Goal: Transaction & Acquisition: Purchase product/service

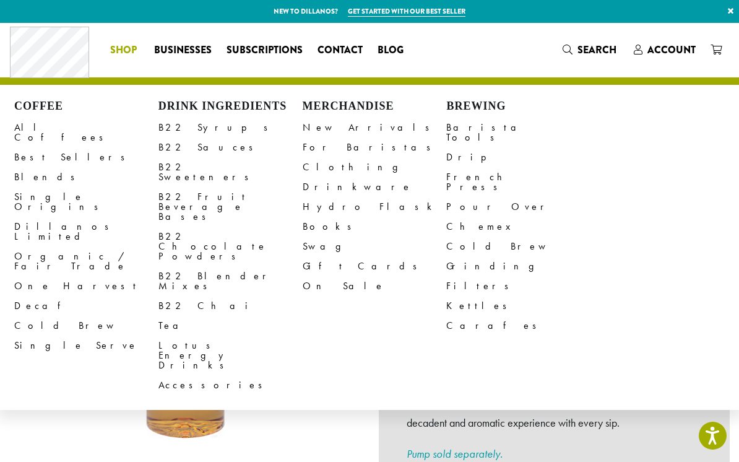
click at [127, 51] on li "Coffee All Coffees Best Sellers Blends Single Origins Dillanos Limited Organic …" at bounding box center [125, 50] width 44 height 20
click at [194, 129] on link "B22 Syrups" at bounding box center [230, 128] width 144 height 20
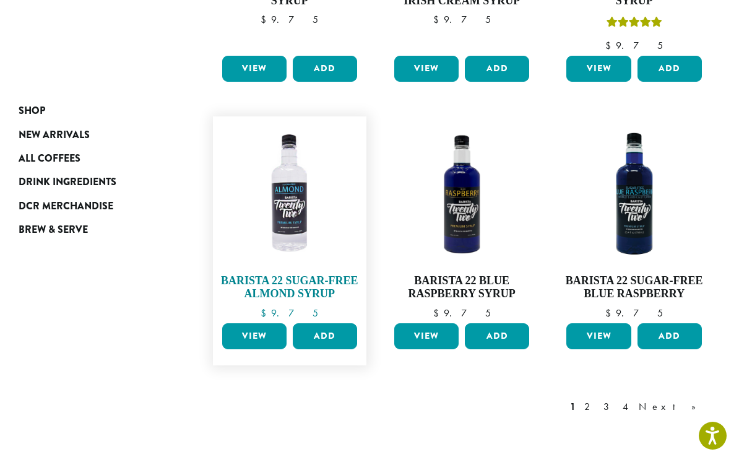
scroll to position [1035, 0]
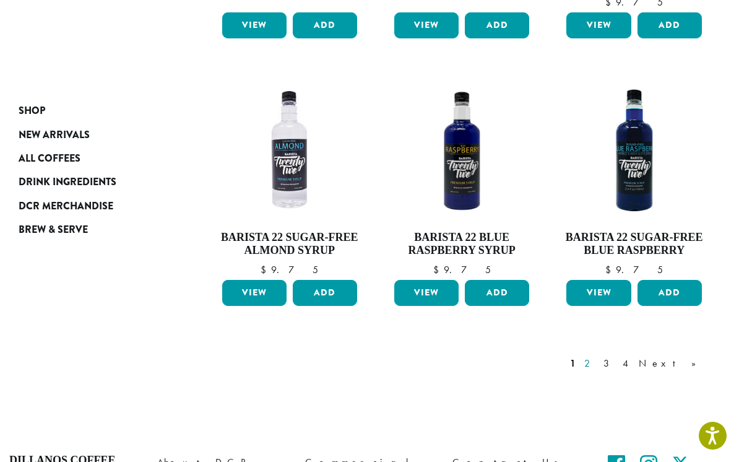
click at [597, 356] on link "2" at bounding box center [589, 363] width 15 height 15
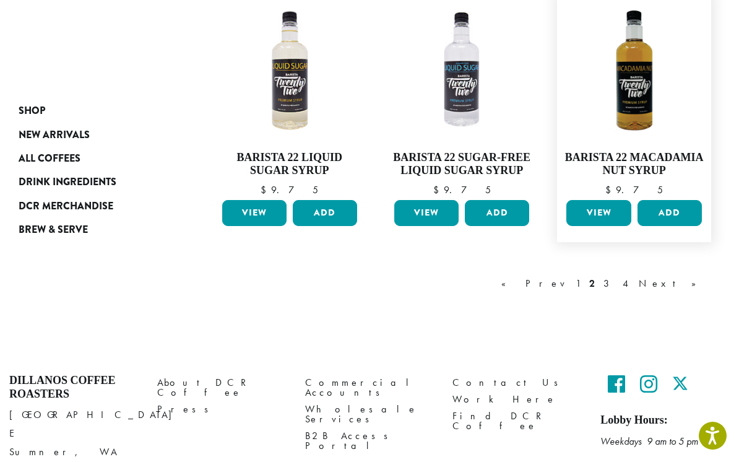
scroll to position [1071, 0]
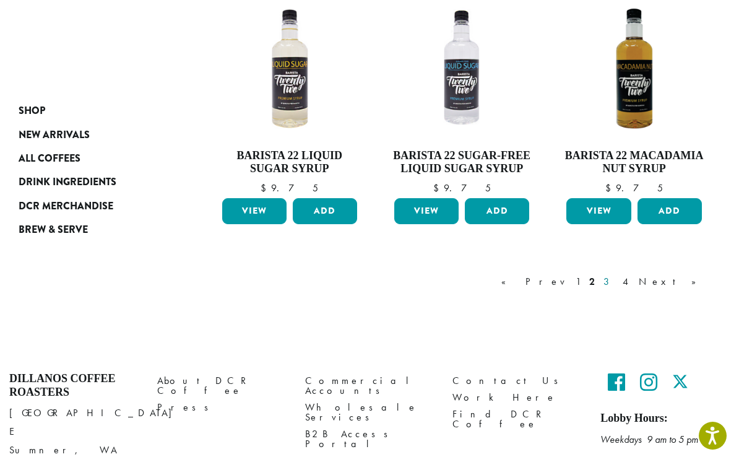
click at [616, 277] on link "3" at bounding box center [608, 281] width 15 height 15
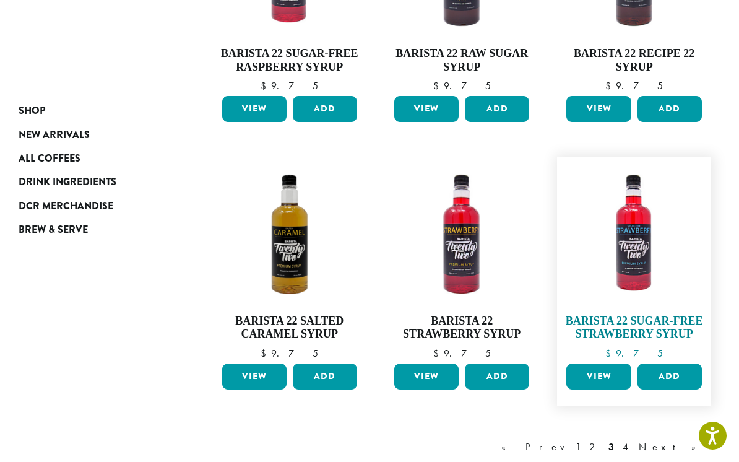
scroll to position [948, 0]
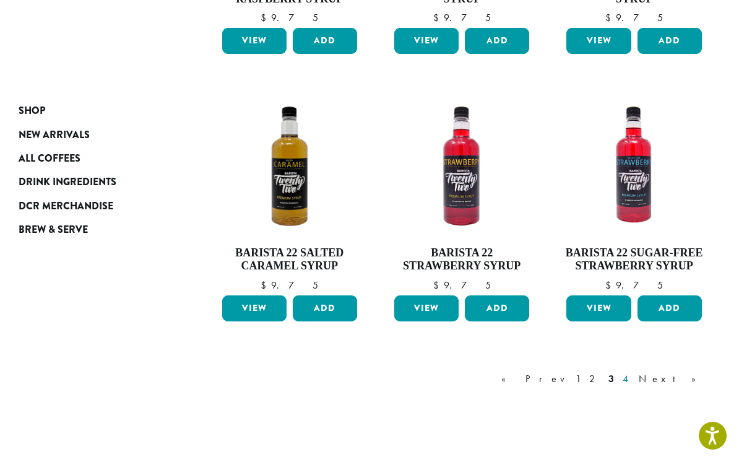
click at [632, 373] on link "4" at bounding box center [626, 378] width 12 height 15
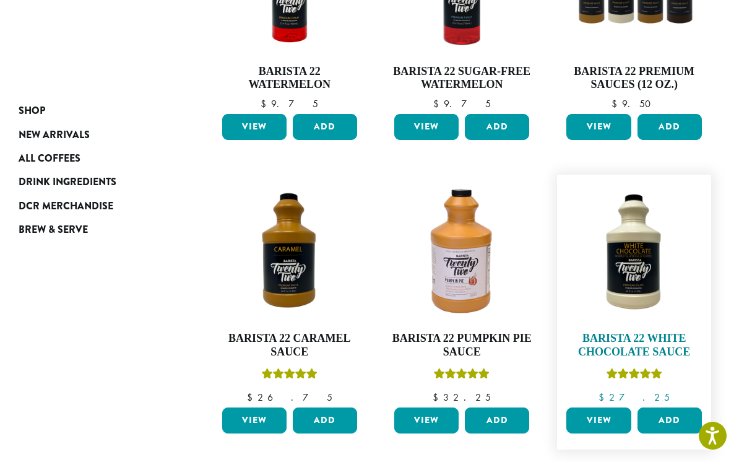
scroll to position [304, 0]
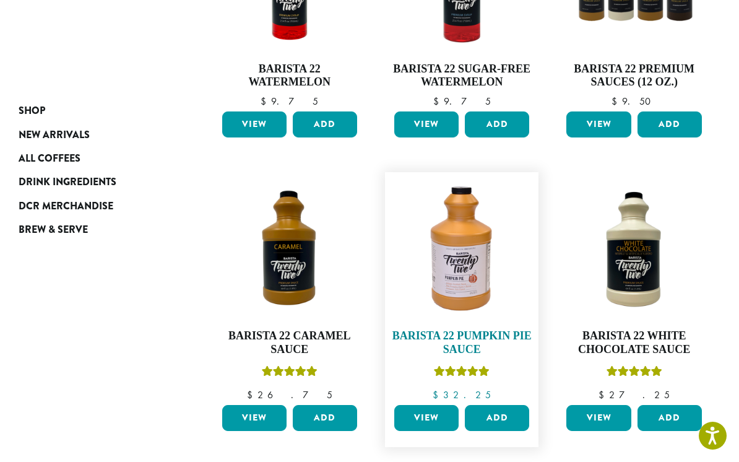
click at [478, 249] on img at bounding box center [461, 248] width 141 height 141
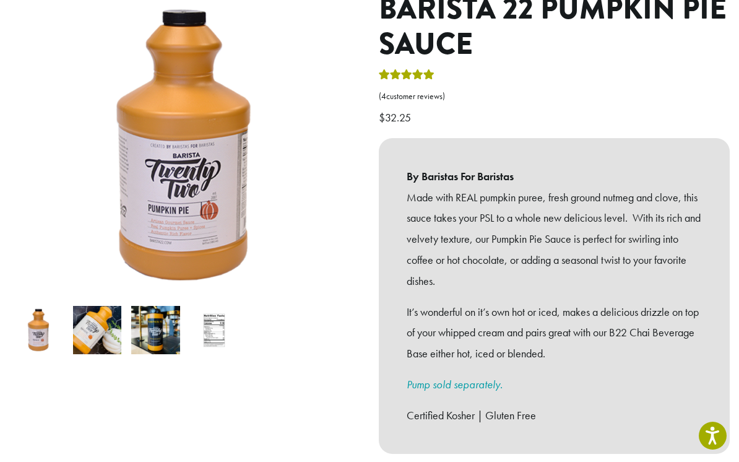
scroll to position [106, 0]
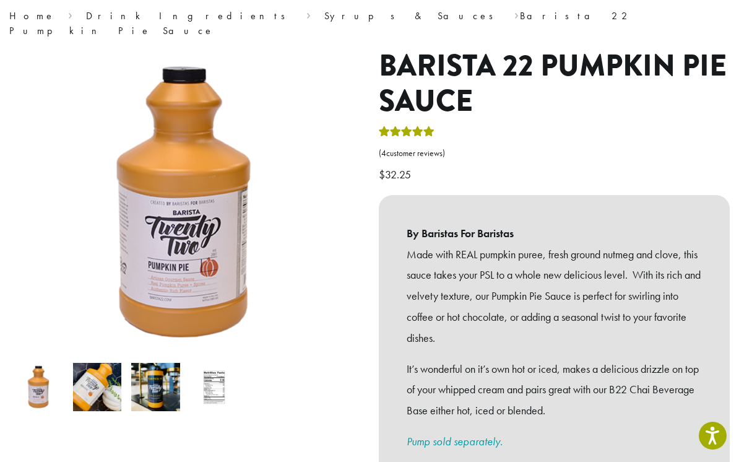
click at [92, 370] on img at bounding box center [97, 387] width 49 height 49
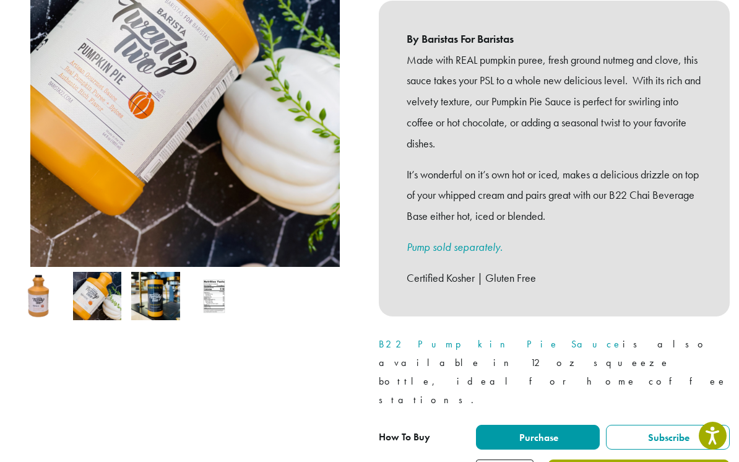
scroll to position [311, 0]
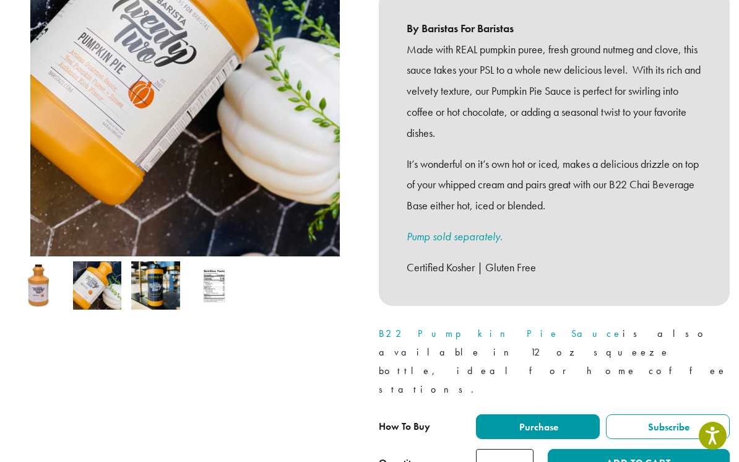
click at [521, 449] on input "*" at bounding box center [505, 463] width 58 height 28
click at [523, 449] on input "*" at bounding box center [505, 463] width 58 height 28
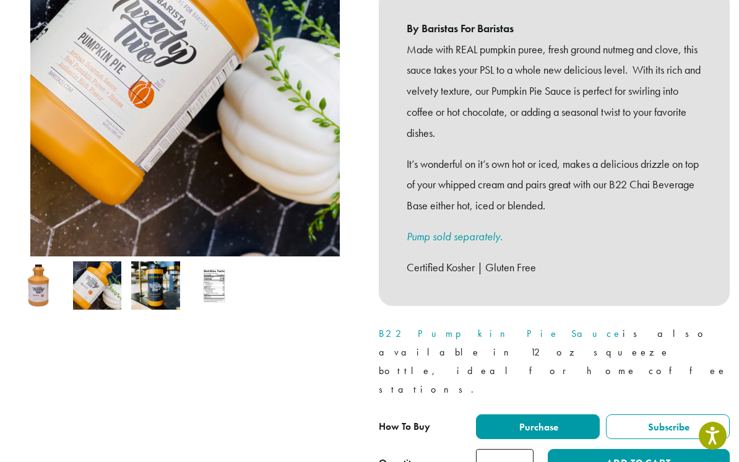
click at [523, 449] on input "*" at bounding box center [505, 463] width 58 height 28
type input "**"
click at [523, 449] on input "**" at bounding box center [505, 463] width 58 height 28
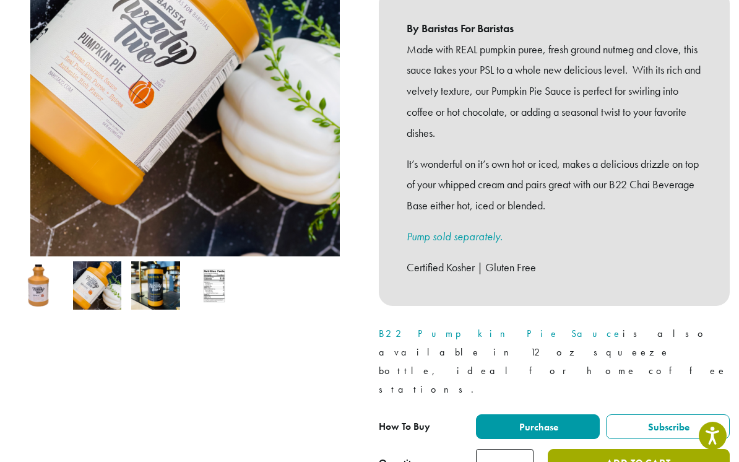
click at [596, 449] on button "Add to cart" at bounding box center [639, 463] width 182 height 28
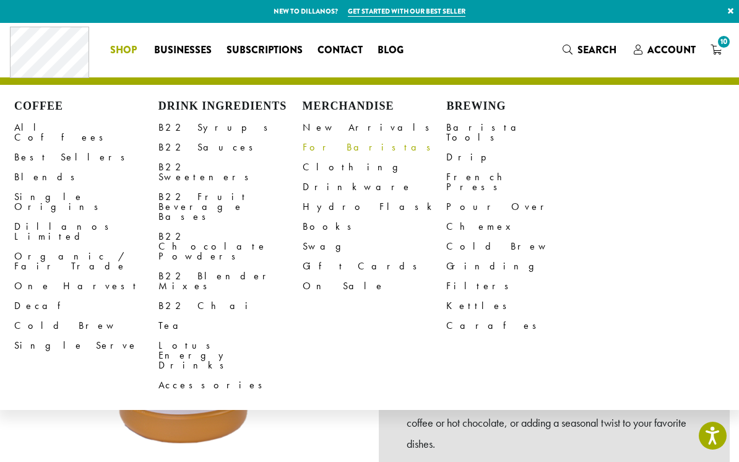
click at [330, 150] on link "For Baristas" at bounding box center [375, 147] width 144 height 20
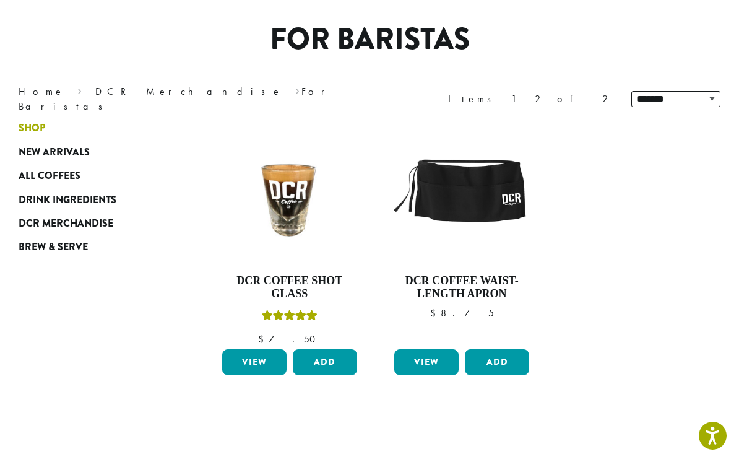
click at [37, 128] on span "Shop" at bounding box center [32, 128] width 27 height 15
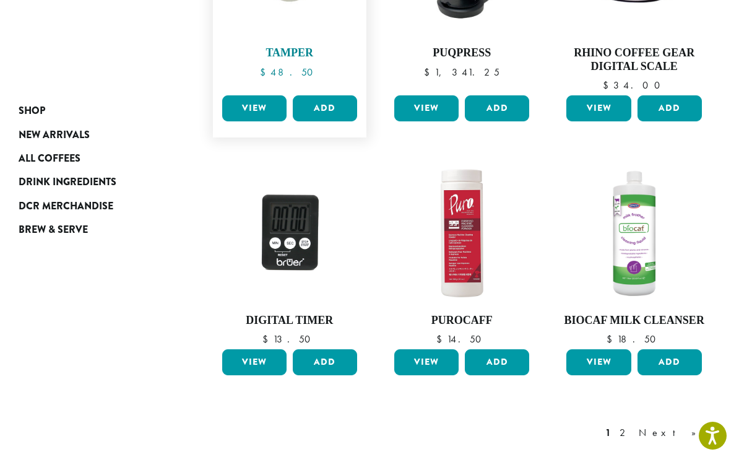
scroll to position [1013, 0]
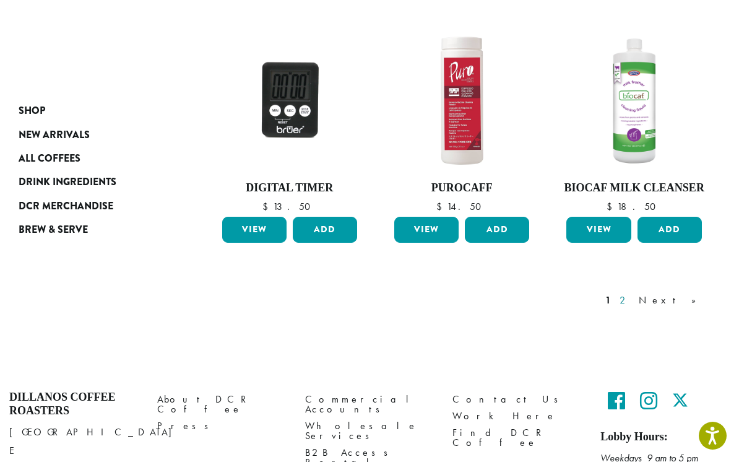
click at [632, 296] on link "2" at bounding box center [624, 300] width 15 height 15
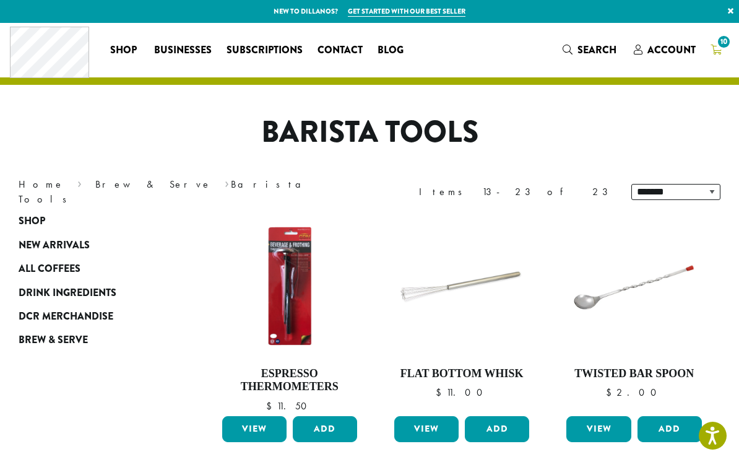
click at [723, 51] on link "10" at bounding box center [716, 50] width 26 height 20
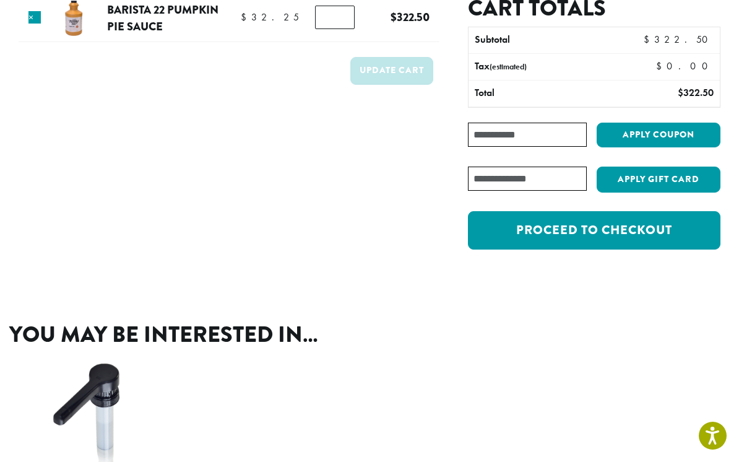
scroll to position [299, 0]
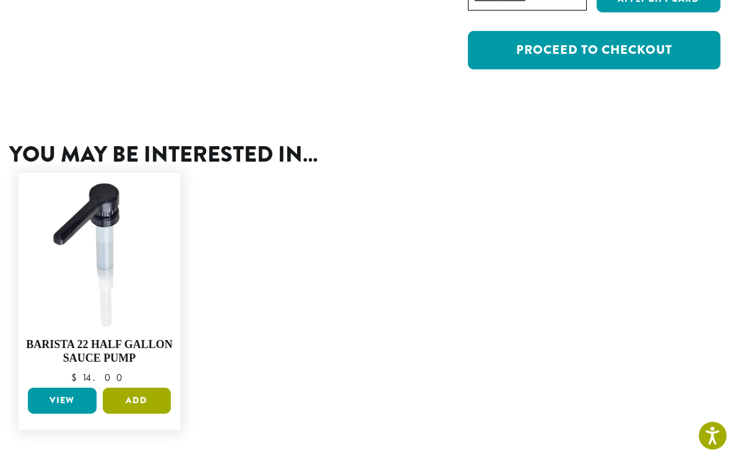
click at [140, 398] on button "Add" at bounding box center [137, 400] width 69 height 26
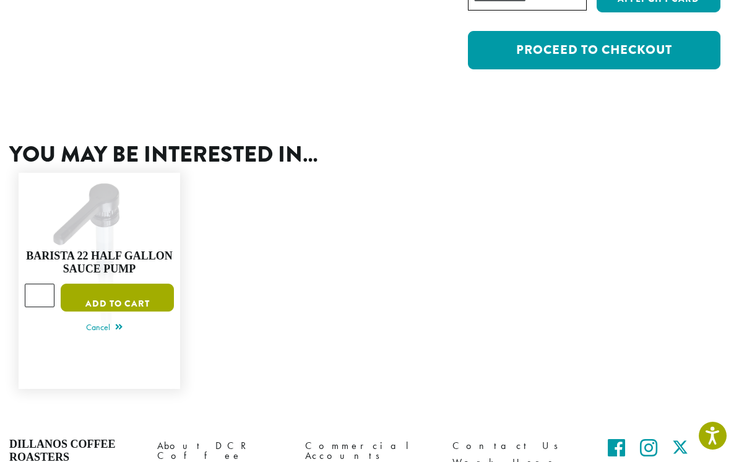
click at [108, 296] on button "Add to cart" at bounding box center [117, 297] width 113 height 28
click at [613, 349] on ul "Barista 22 Half Gallon Sauce Pump $ 14.00 Barista 22 Half Gallon Sauce Pump Qua…" at bounding box center [369, 280] width 720 height 234
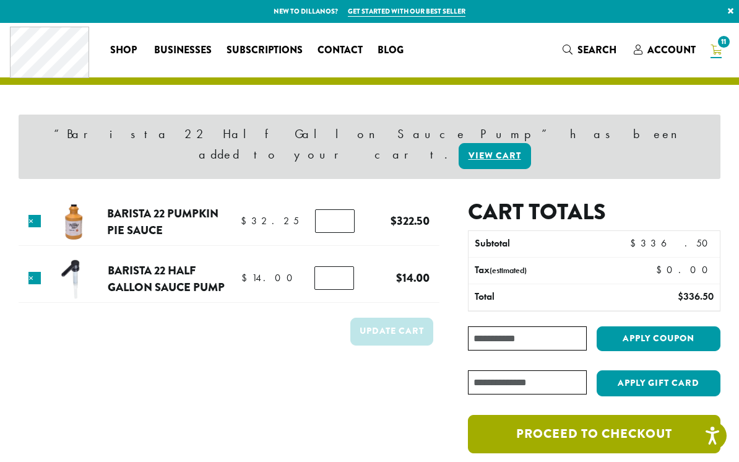
click at [559, 416] on link "Proceed to checkout" at bounding box center [594, 434] width 252 height 38
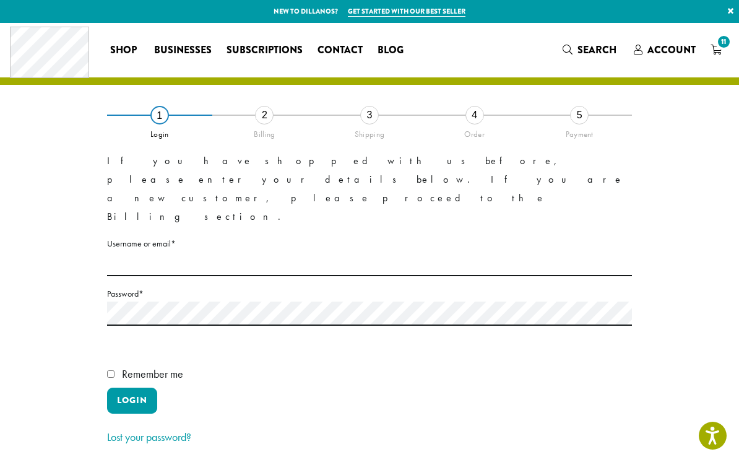
scroll to position [87, 0]
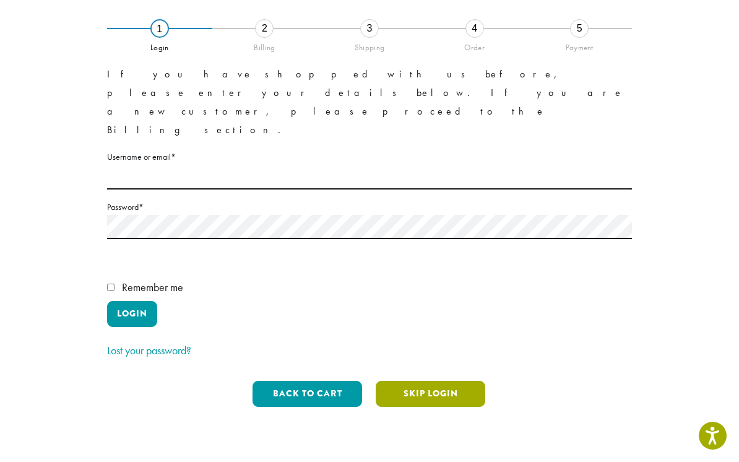
click at [407, 381] on button "Skip Login" at bounding box center [431, 394] width 110 height 26
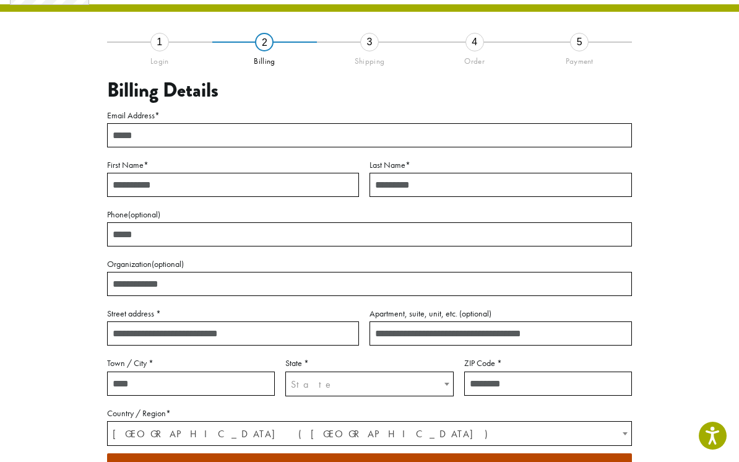
scroll to position [67, 0]
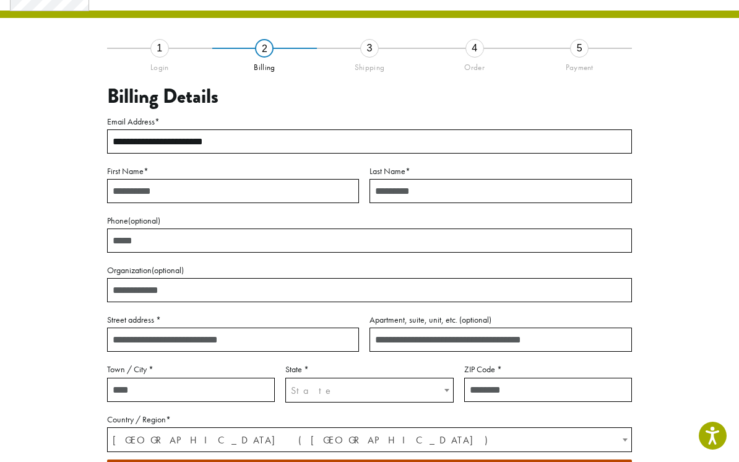
type input "**********"
type input "*******"
type input "**********"
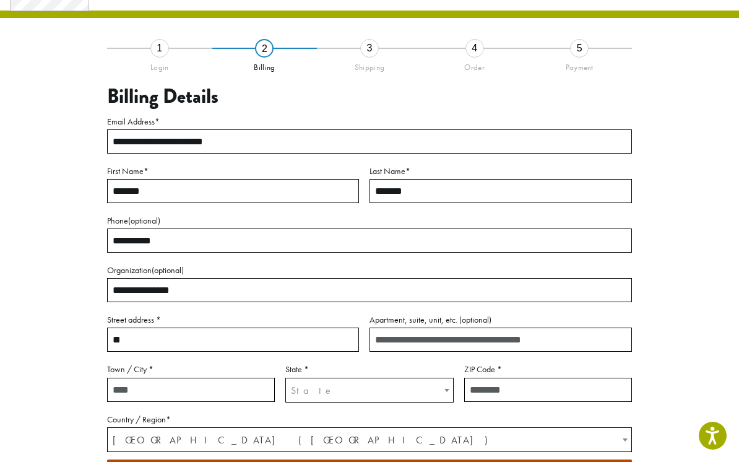
type input "*"
type input "**********"
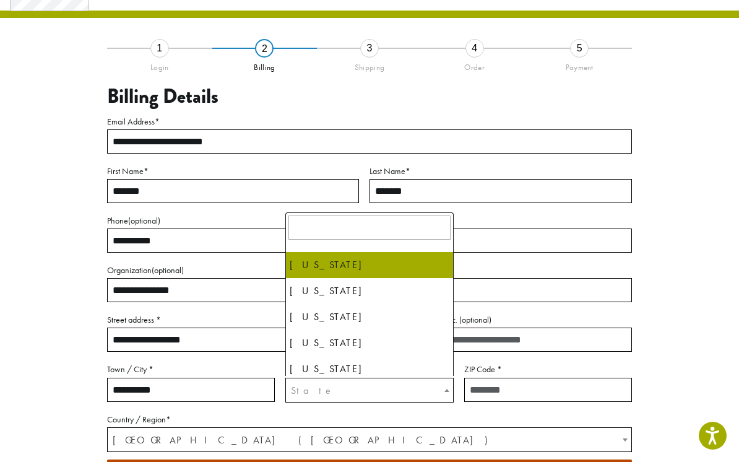
click at [299, 388] on span "State" at bounding box center [312, 390] width 43 height 13
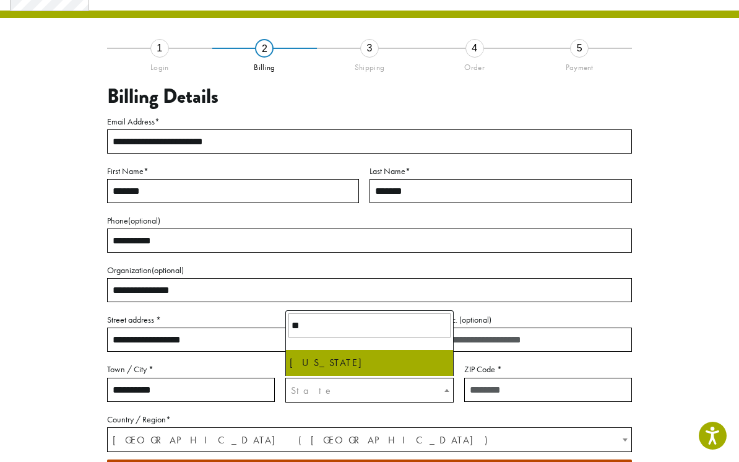
type input "**"
select select "**"
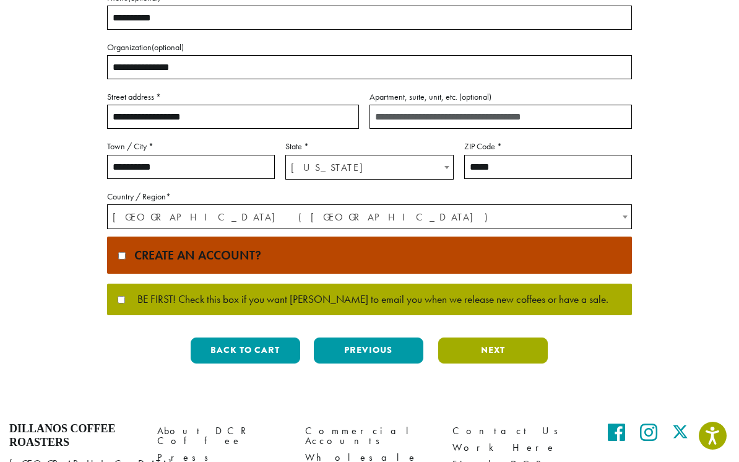
type input "*****"
click at [480, 347] on button "Next" at bounding box center [493, 350] width 110 height 26
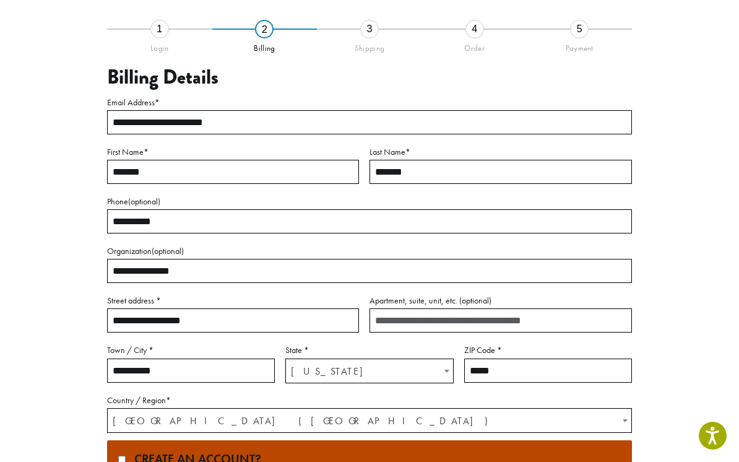
scroll to position [71, 0]
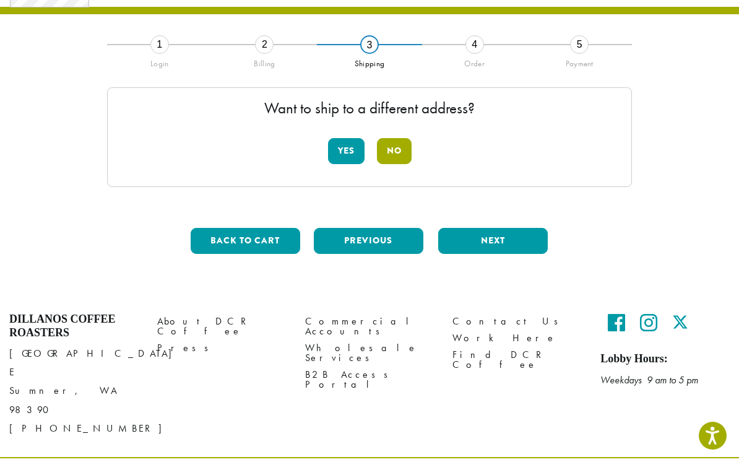
click at [383, 144] on button "No" at bounding box center [394, 151] width 35 height 26
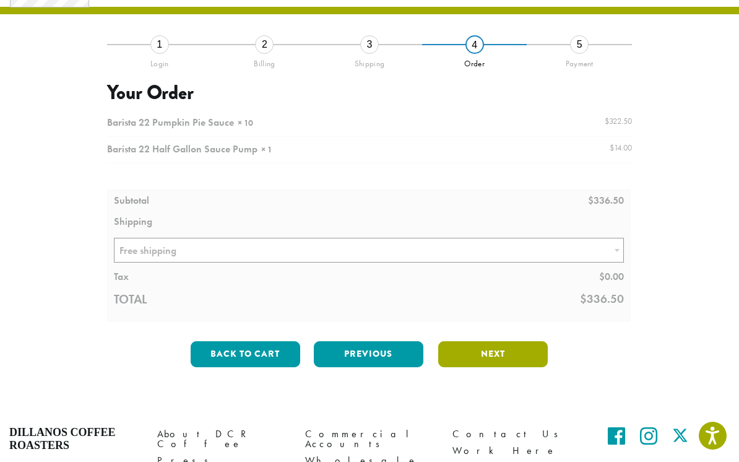
click at [496, 350] on button "Next" at bounding box center [493, 354] width 110 height 26
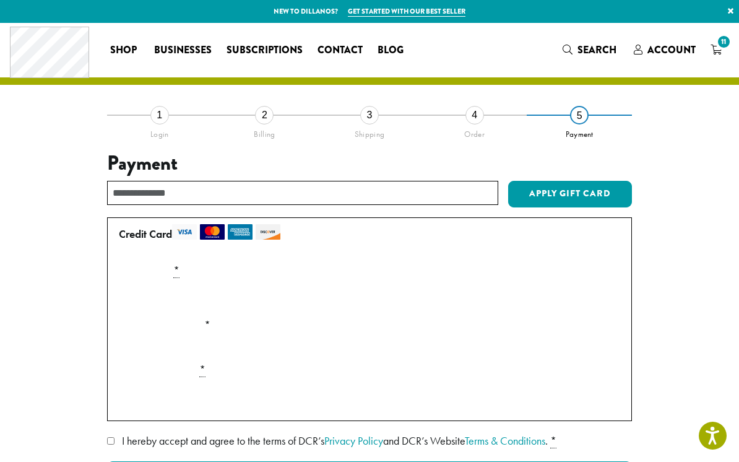
scroll to position [26, 0]
